Goal: Task Accomplishment & Management: Manage account settings

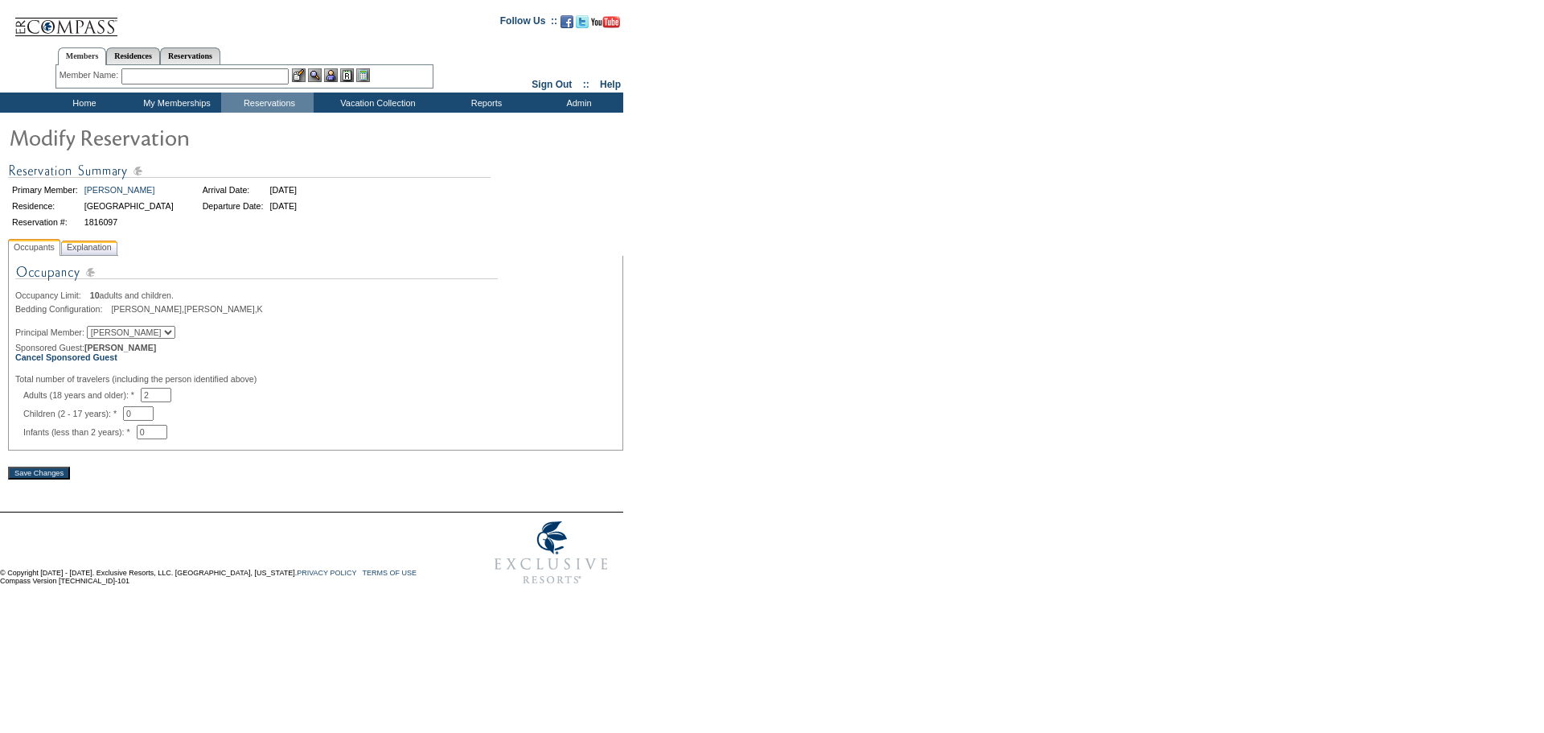
click at [80, 250] on span "Explanation" at bounding box center [89, 247] width 51 height 17
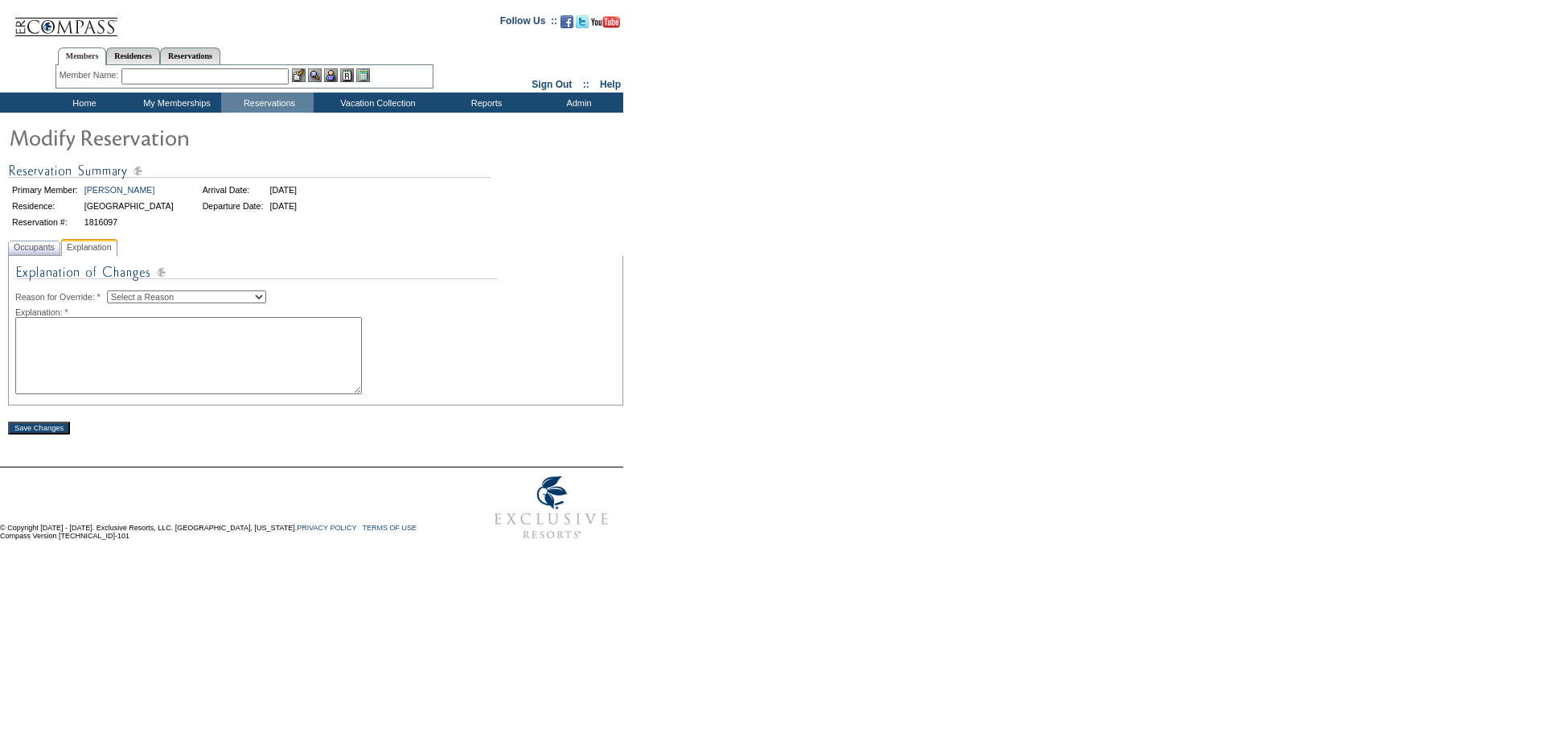
click at [166, 302] on select "Select a Reason Creating Continuous Stay Days Rebooked After Cancellation Editi…" at bounding box center [186, 296] width 159 height 13
select select "1045"
click at [120, 293] on select "Select a Reason Creating Continuous Stay Days Rebooked After Cancellation Editi…" at bounding box center [186, 296] width 159 height 13
click at [175, 368] on textarea at bounding box center [188, 355] width 347 height 77
type textarea "changing to [PERSON_NAME]"
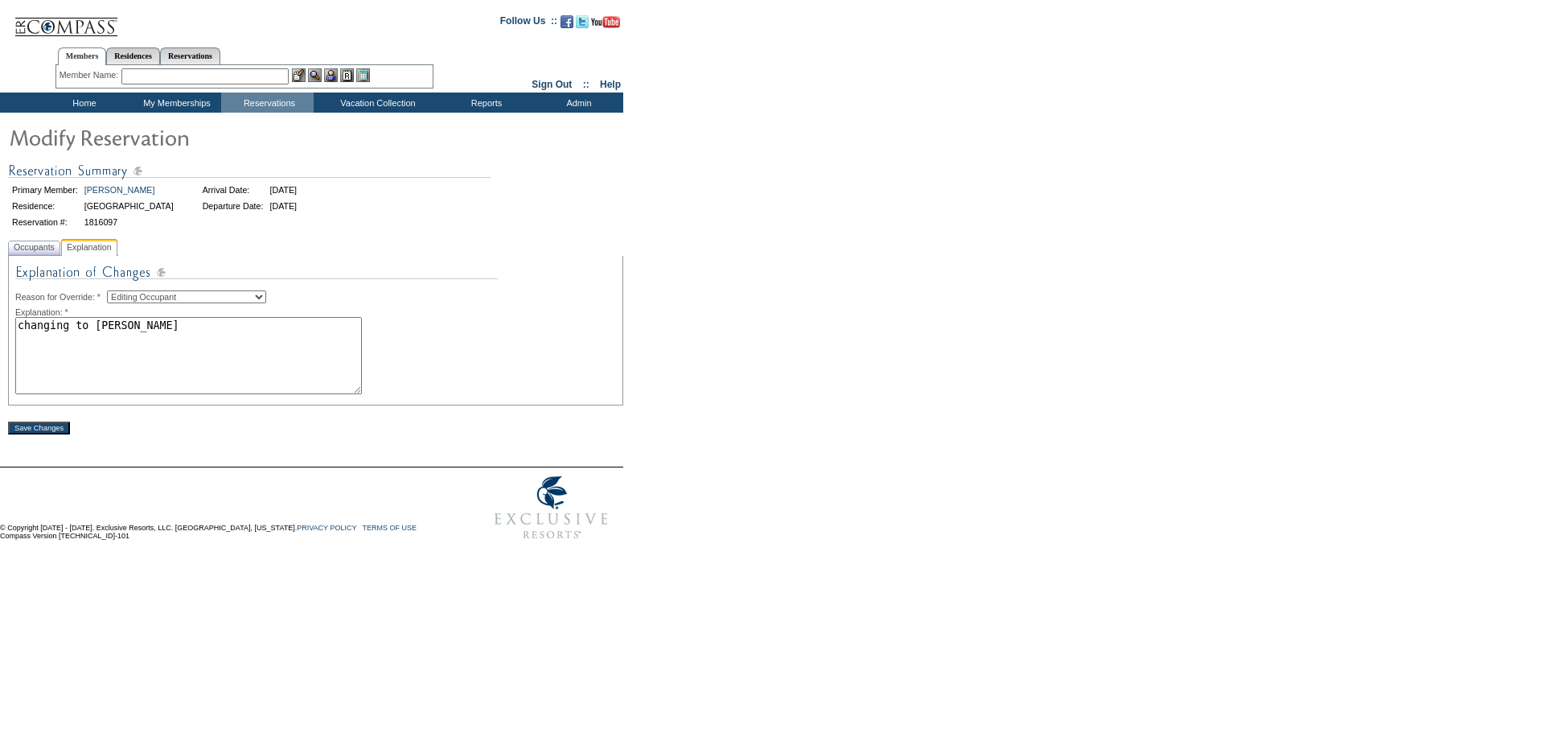
click at [25, 423] on div "Save Changes" at bounding box center [315, 419] width 615 height 29
click at [29, 431] on input "Save Changes" at bounding box center [39, 427] width 62 height 13
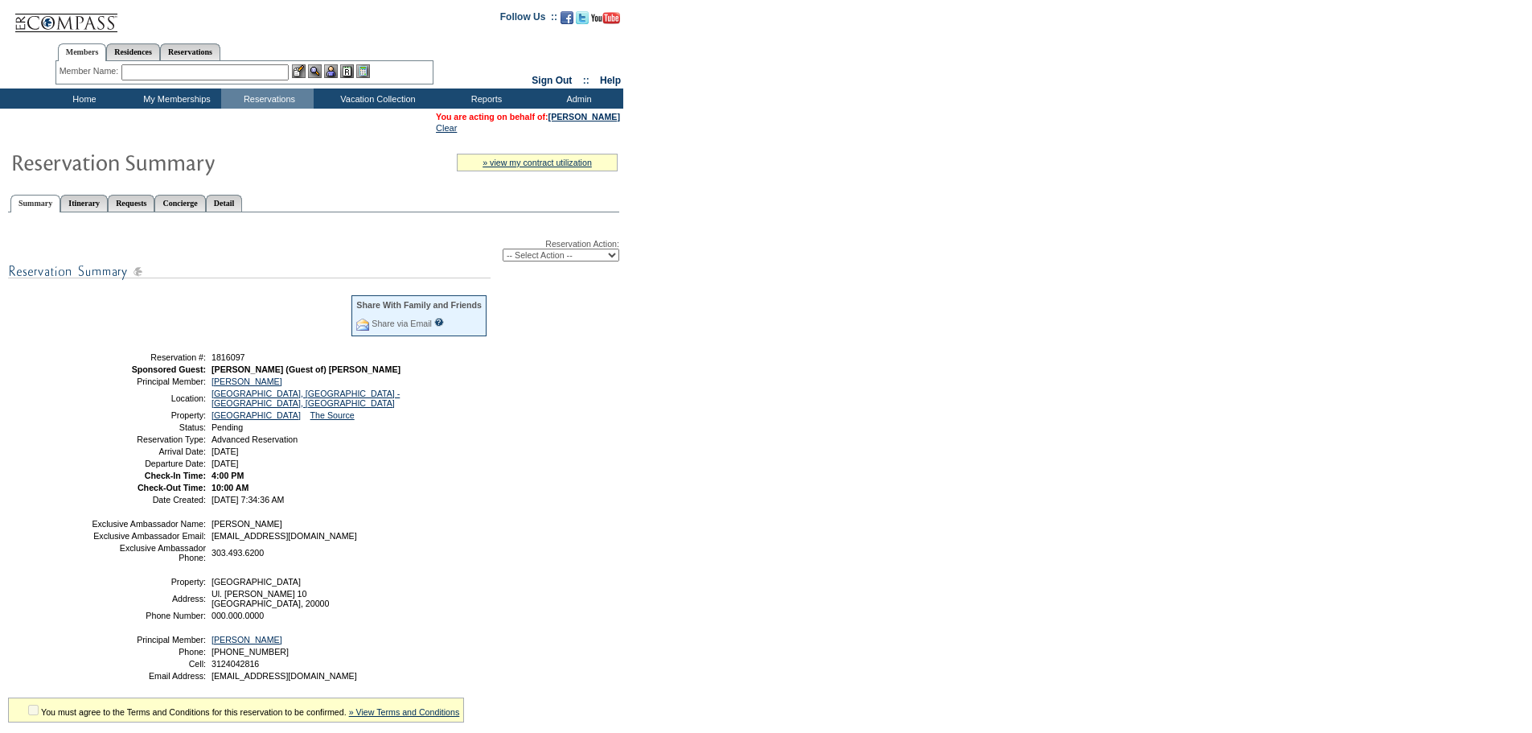
click at [220, 361] on span "1816097" at bounding box center [228, 357] width 34 height 10
copy span "1816097"
click at [359, 113] on td "Residence Collection" at bounding box center [381, 120] width 126 height 16
